Goal: Information Seeking & Learning: Learn about a topic

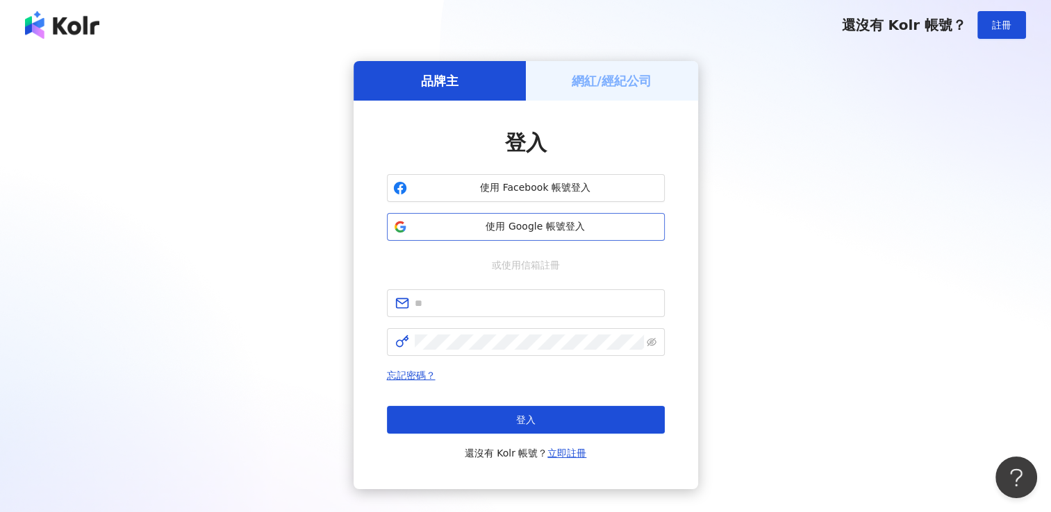
click at [601, 232] on span "使用 Google 帳號登入" at bounding box center [535, 227] width 246 height 14
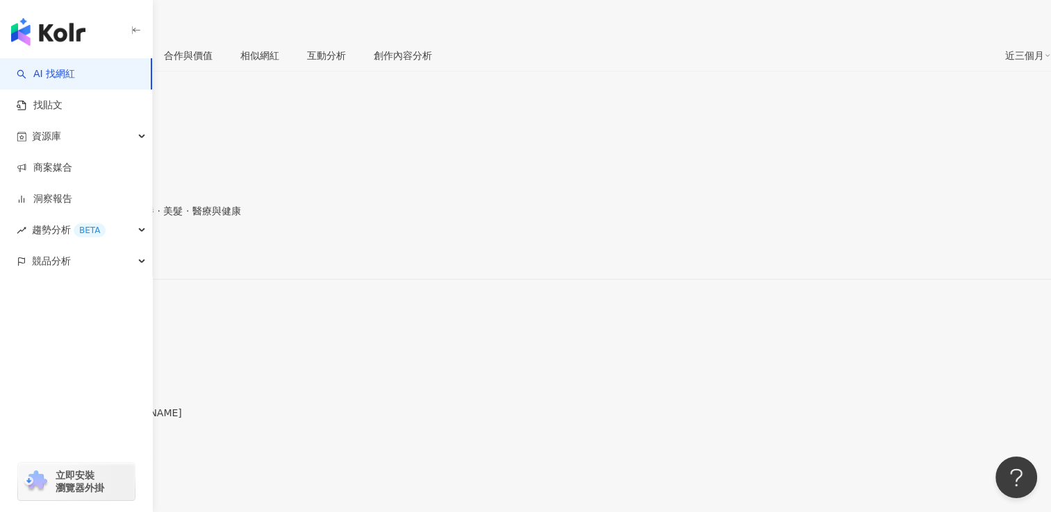
scroll to position [278, 0]
